Goal: Transaction & Acquisition: Purchase product/service

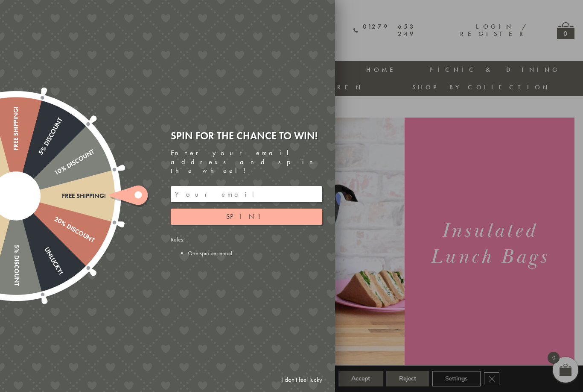
click at [383, 143] on div at bounding box center [291, 196] width 583 height 392
click at [27, 14] on div "Free shipping! 20% Discount Unlucky! 5% Discount 10% Discount Unlucky! 15% Disc…" at bounding box center [119, 196] width 431 height 392
click at [306, 375] on link "I don't feel lucky" at bounding box center [302, 379] width 50 height 16
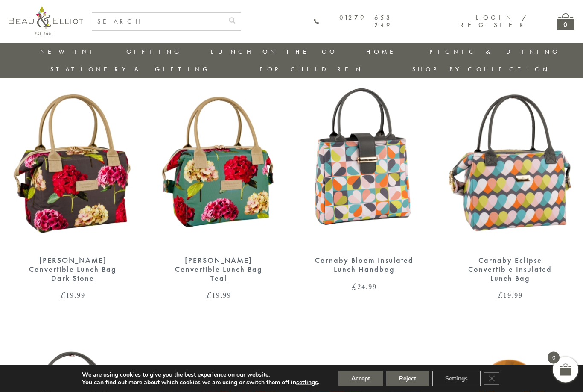
scroll to position [313, 1]
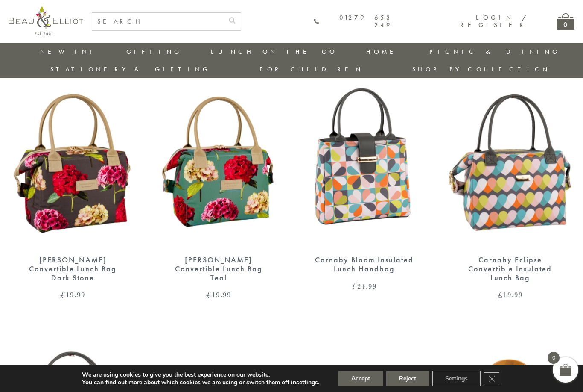
click at [363, 386] on button "Accept" at bounding box center [361, 378] width 44 height 15
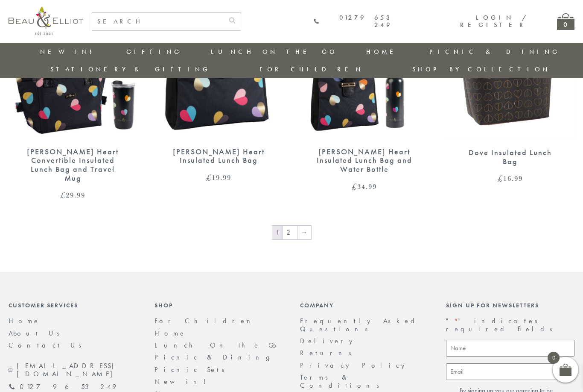
scroll to position [1435, 1]
click at [308, 226] on link "→" at bounding box center [305, 233] width 14 height 14
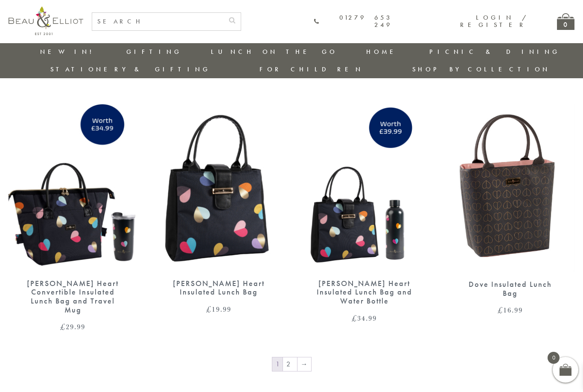
scroll to position [1303, 1]
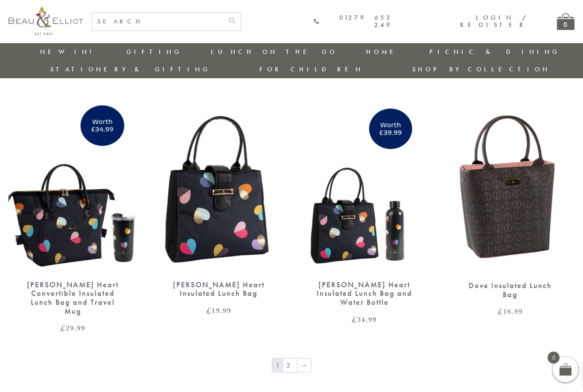
click at [517, 198] on img at bounding box center [510, 188] width 129 height 167
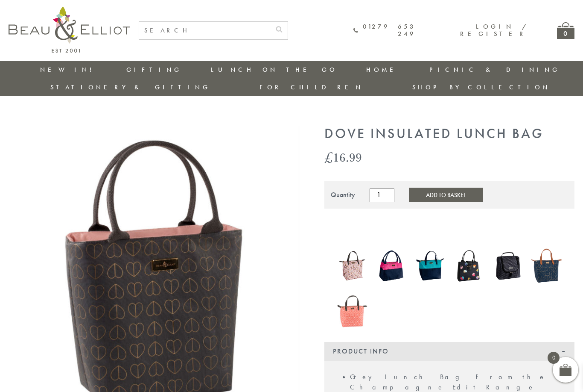
click at [510, 251] on img at bounding box center [508, 265] width 30 height 39
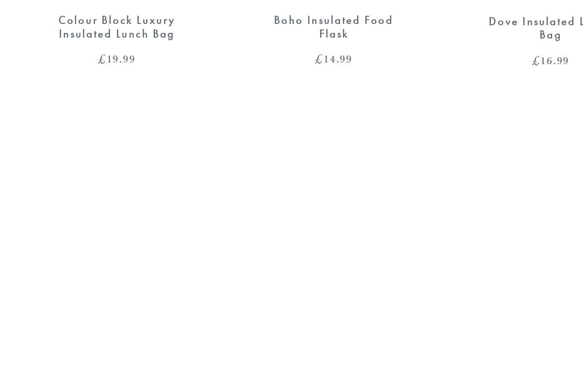
scroll to position [950, 1]
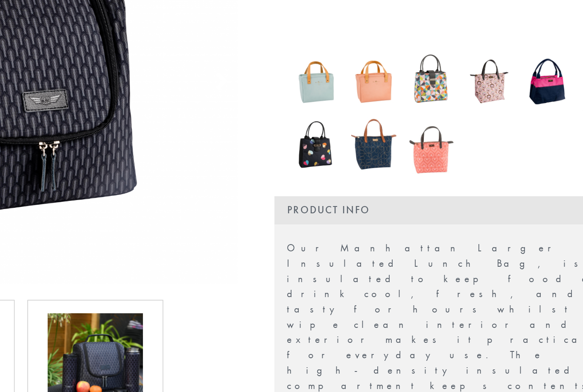
click at [172, 320] on img at bounding box center [204, 352] width 64 height 64
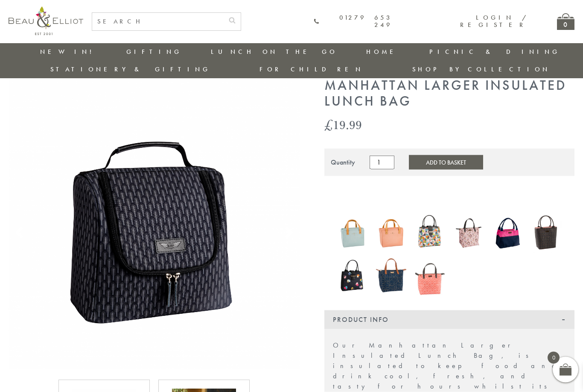
scroll to position [59, 1]
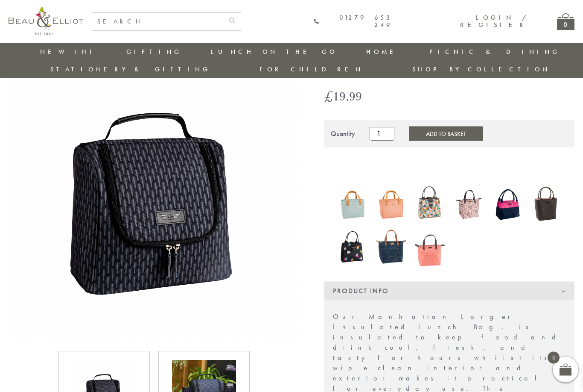
click at [213, 374] on img at bounding box center [204, 392] width 64 height 64
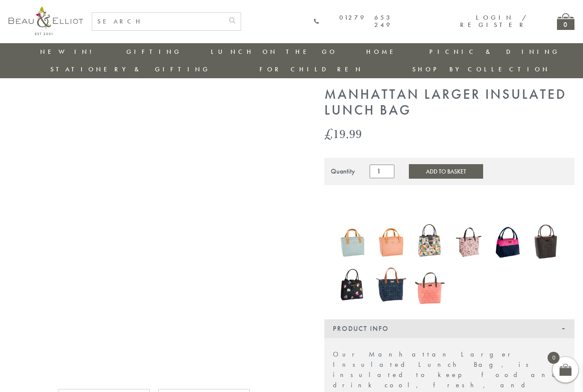
scroll to position [23, 1]
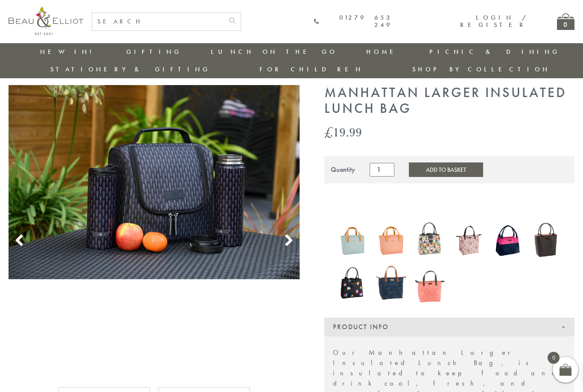
click at [473, 229] on img at bounding box center [469, 239] width 30 height 39
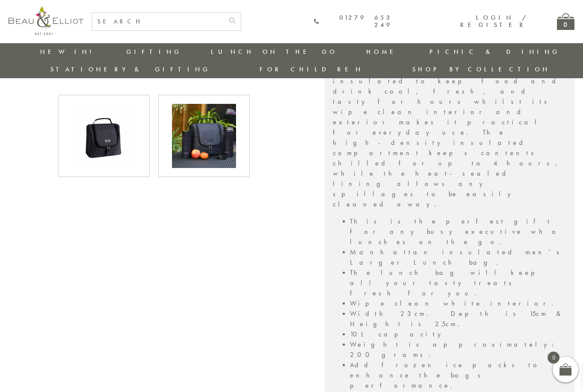
scroll to position [316, 1]
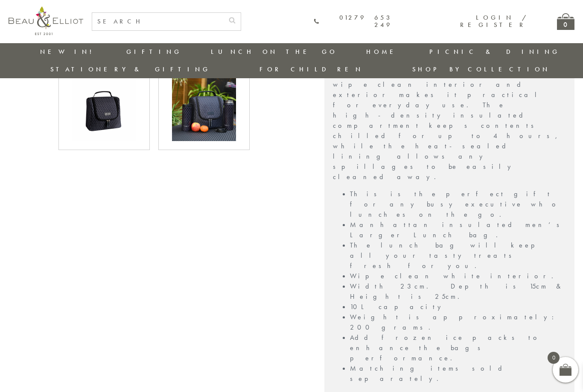
scroll to position [343, 1]
